Goal: Task Accomplishment & Management: Use online tool/utility

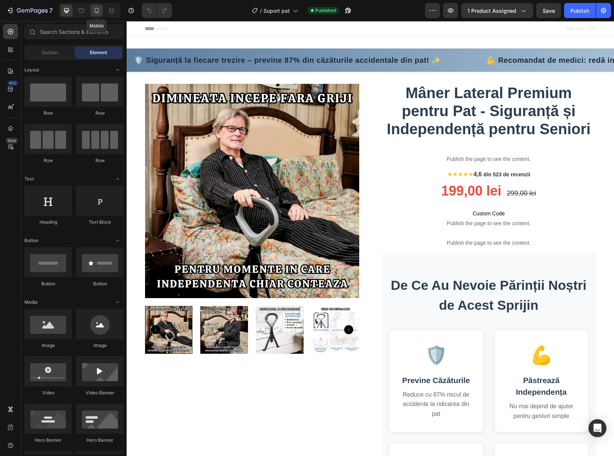
click at [102, 9] on div at bounding box center [97, 11] width 12 height 12
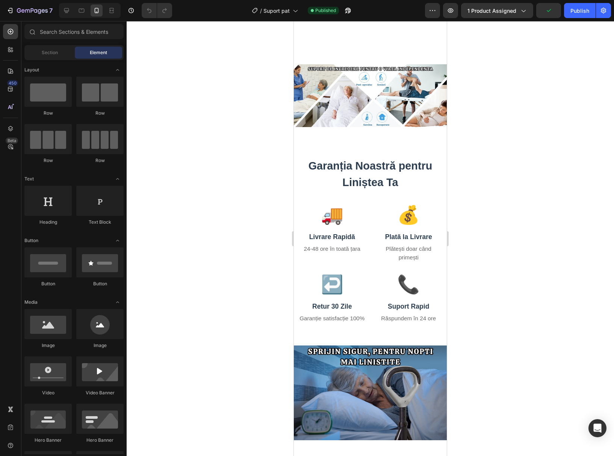
scroll to position [3075, 0]
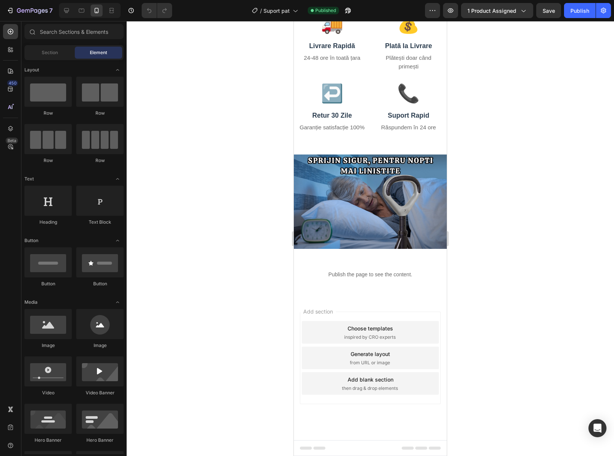
click at [311, 302] on div "Add section Choose templates inspired by CRO experts Generate layout from URL o…" at bounding box center [370, 369] width 153 height 144
click at [349, 309] on div "Add section Choose templates inspired by CRO experts Generate layout from URL o…" at bounding box center [370, 369] width 153 height 144
click at [316, 309] on span "Add section" at bounding box center [318, 311] width 36 height 8
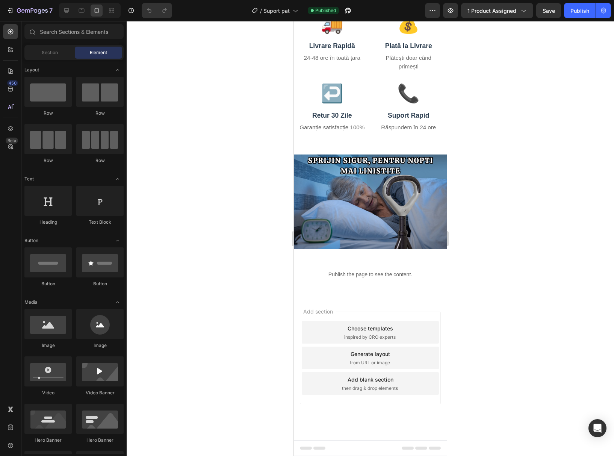
click at [339, 308] on div "Add section Choose templates inspired by CRO experts Generate layout from URL o…" at bounding box center [370, 369] width 153 height 144
click at [350, 283] on div "Publish the page to see the content." at bounding box center [370, 275] width 153 height 20
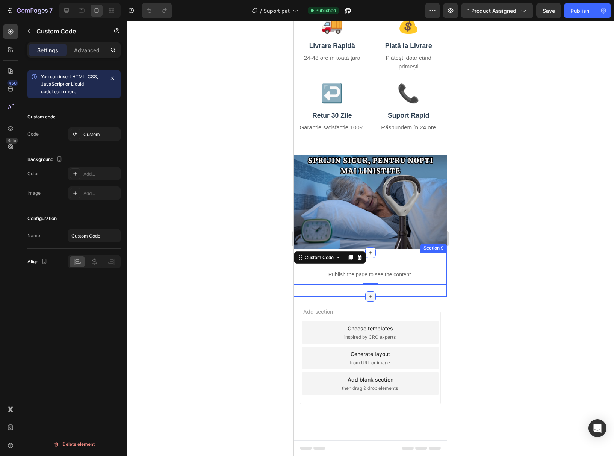
click at [365, 295] on div at bounding box center [370, 296] width 11 height 11
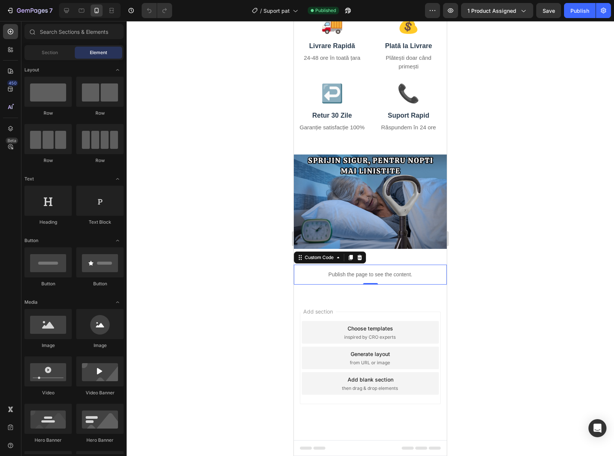
click at [321, 298] on div "Add section Choose templates inspired by CRO experts Generate layout from URL o…" at bounding box center [370, 369] width 153 height 144
click at [41, 48] on div "Section" at bounding box center [49, 53] width 47 height 12
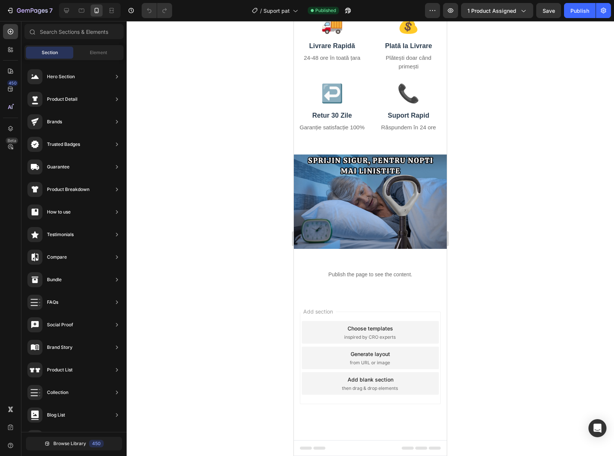
click at [100, 59] on div "Section Element" at bounding box center [73, 52] width 99 height 15
click at [100, 52] on span "Element" at bounding box center [98, 52] width 17 height 7
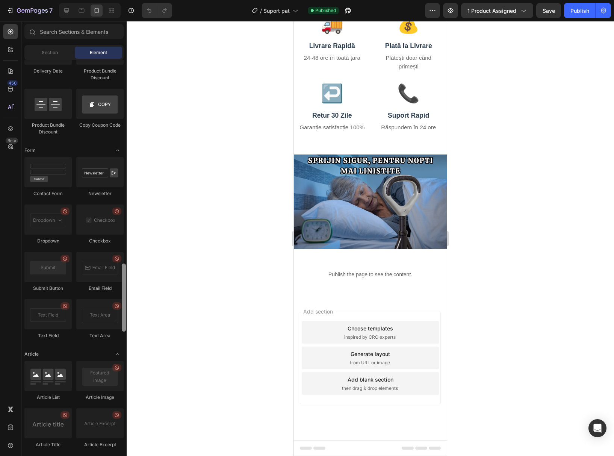
scroll to position [1883, 0]
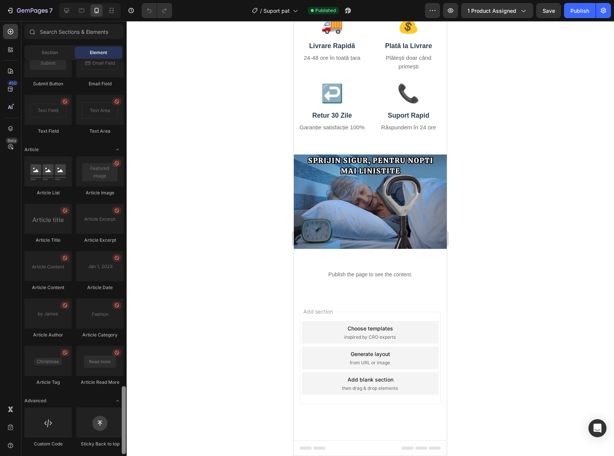
drag, startPoint x: 125, startPoint y: 282, endPoint x: 115, endPoint y: 457, distance: 175.1
click at [115, 0] on html "7 Version history / Suport pat Published Preview 1 product assigned Save Publis…" at bounding box center [307, 0] width 614 height 0
drag, startPoint x: 336, startPoint y: 447, endPoint x: 362, endPoint y: 316, distance: 132.9
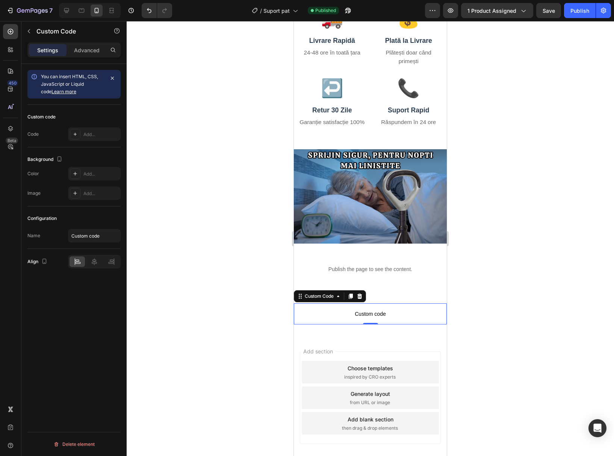
click at [362, 318] on span "Custom code" at bounding box center [370, 313] width 153 height 9
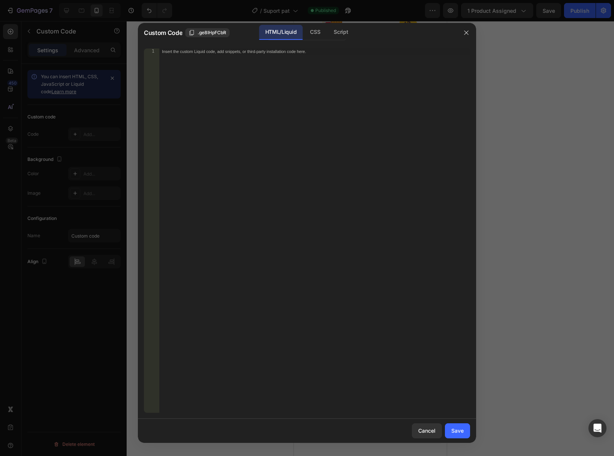
click at [173, 50] on div "Insert the custom Liquid code, add snippets, or third-party installation code h…" at bounding box center [299, 50] width 274 height 5
paste textarea "</div>"
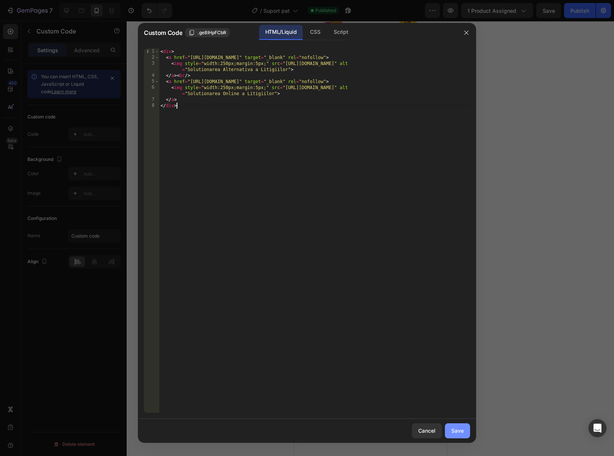
click at [457, 433] on div "Save" at bounding box center [457, 431] width 12 height 8
type textarea "</a> </div>"
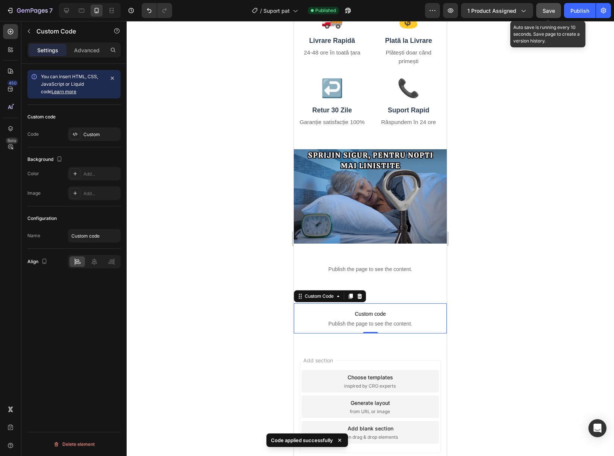
click at [548, 12] on span "Save" at bounding box center [549, 11] width 12 height 6
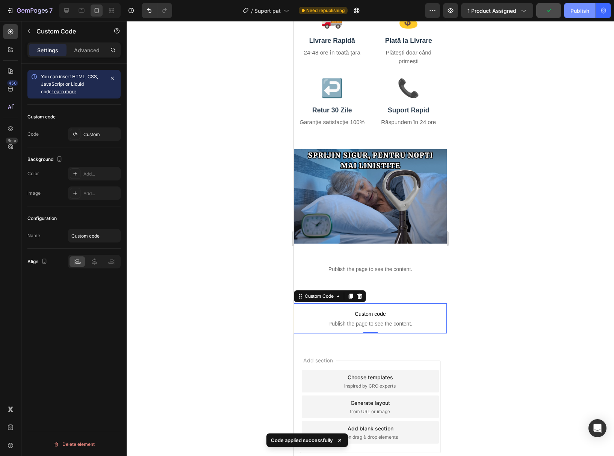
click at [574, 11] on div "Publish" at bounding box center [580, 11] width 19 height 8
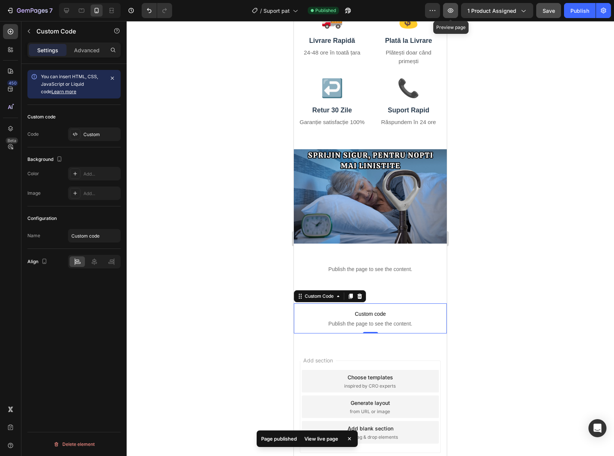
click at [449, 10] on icon "button" at bounding box center [451, 10] width 6 height 5
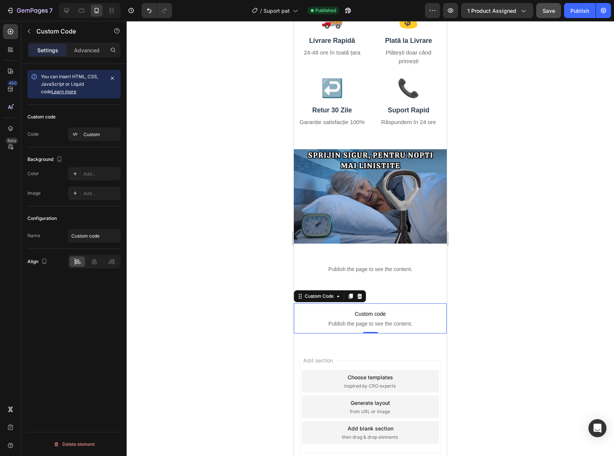
click at [181, 161] on div at bounding box center [371, 238] width 488 height 435
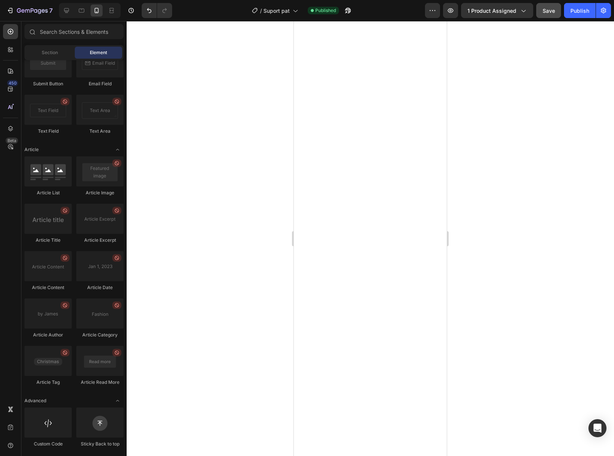
scroll to position [0, 0]
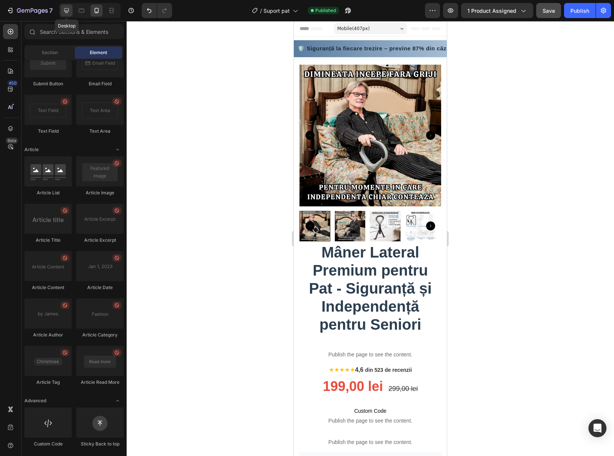
click at [69, 11] on icon at bounding box center [66, 10] width 5 height 5
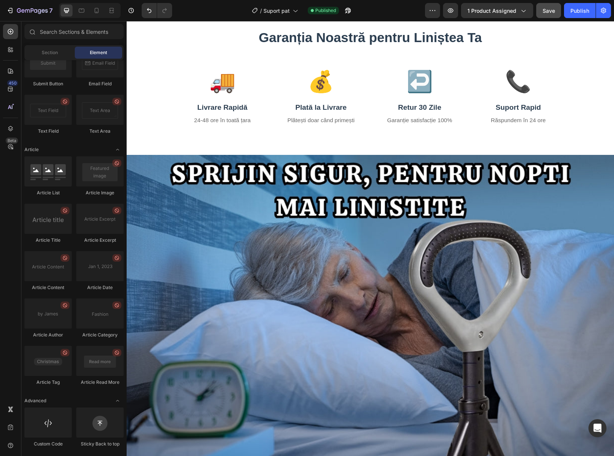
scroll to position [2797, 0]
